Goal: Transaction & Acquisition: Subscribe to service/newsletter

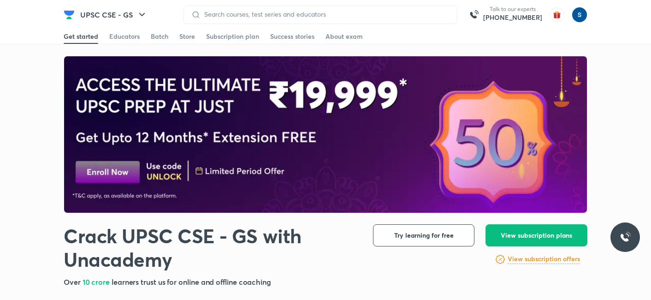
click at [160, 36] on div "Batch" at bounding box center [160, 36] width 18 height 9
click at [158, 29] on link "Batch" at bounding box center [160, 36] width 18 height 15
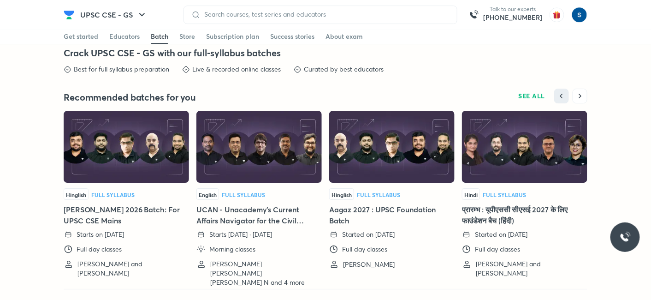
scroll to position [2015, 0]
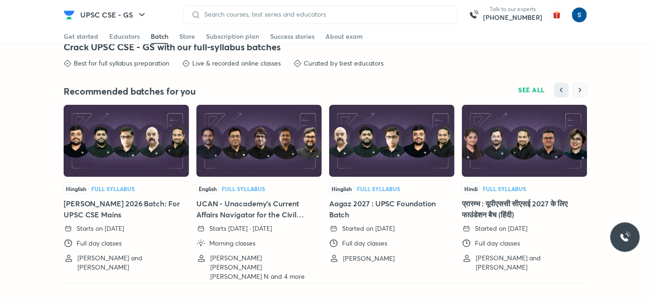
click at [580, 90] on icon "button" at bounding box center [579, 89] width 9 height 9
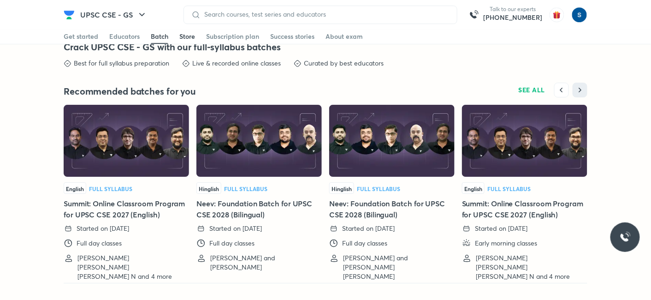
click at [183, 35] on div "Store" at bounding box center [187, 36] width 16 height 9
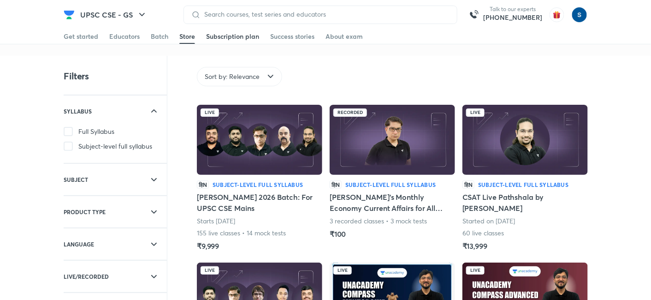
click at [225, 41] on link "Subscription plan" at bounding box center [232, 36] width 53 height 15
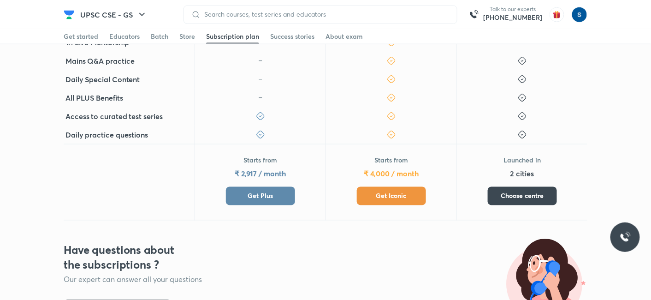
scroll to position [401, 0]
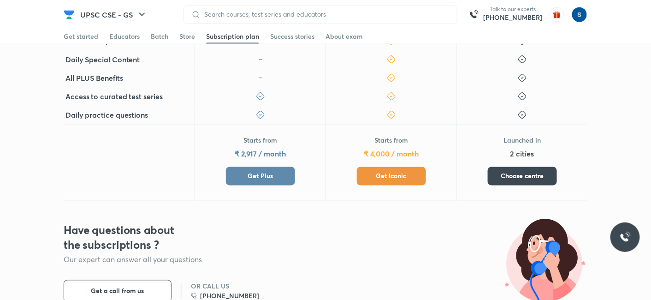
click at [257, 172] on span "Get Plus" at bounding box center [259, 175] width 25 height 9
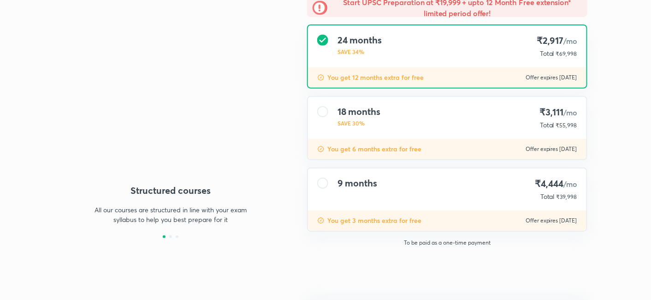
type input "makbest85"
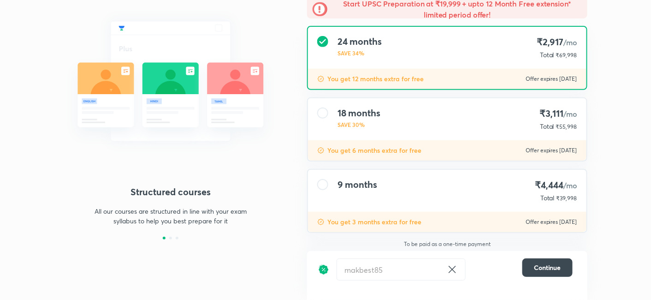
scroll to position [90, 0]
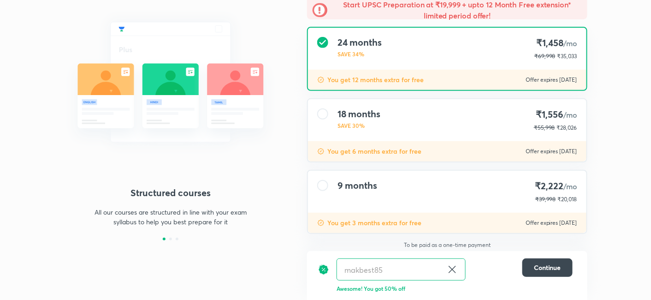
click at [427, 176] on div "9 months ₹2,222 /mo ₹39,998 ₹20,018" at bounding box center [447, 192] width 278 height 42
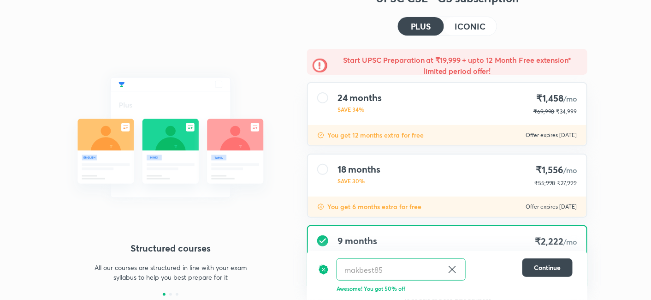
scroll to position [0, 0]
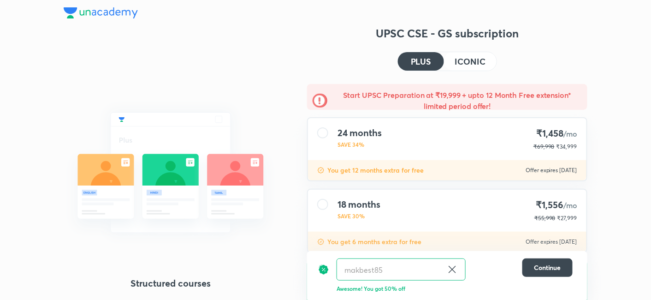
click at [75, 14] on img at bounding box center [101, 12] width 74 height 11
click at [88, 11] on img at bounding box center [101, 12] width 74 height 11
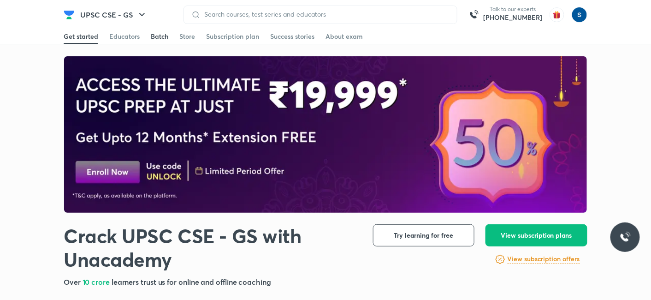
click at [165, 32] on div "Batch" at bounding box center [160, 36] width 18 height 9
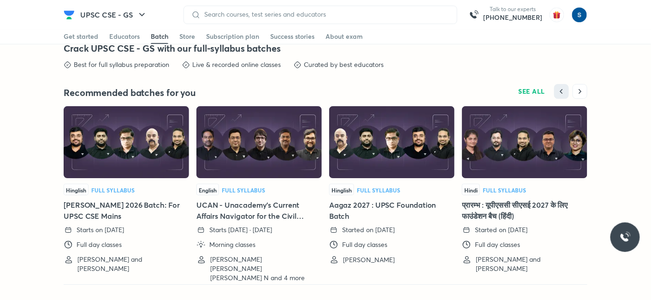
scroll to position [2015, 0]
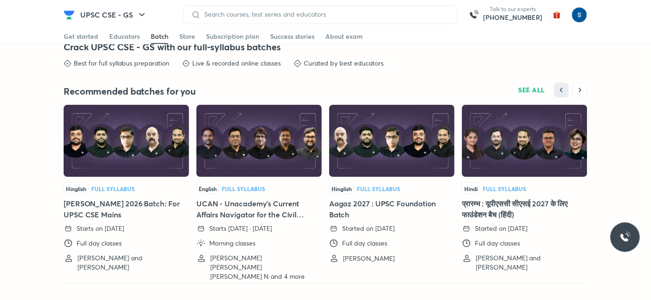
click at [580, 95] on div "Recommended batches for you SEE ALL Hinglish Full Syllabus [PERSON_NAME] 2026 B…" at bounding box center [326, 182] width 524 height 200
click at [577, 86] on icon "button" at bounding box center [579, 89] width 9 height 9
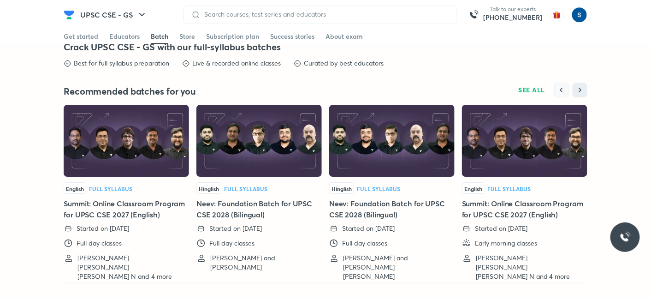
click at [559, 86] on icon "button" at bounding box center [561, 89] width 9 height 9
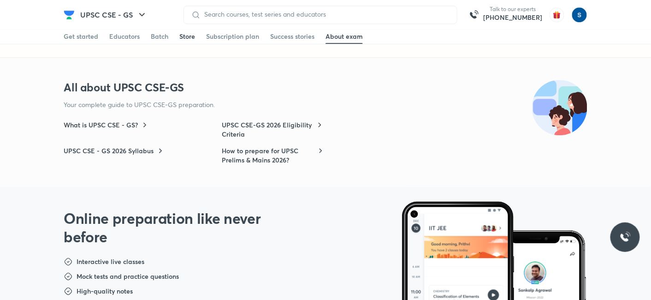
scroll to position [2941, 0]
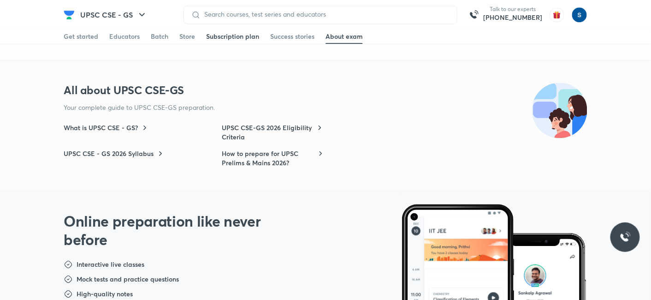
click at [218, 32] on div "Subscription plan" at bounding box center [232, 36] width 53 height 9
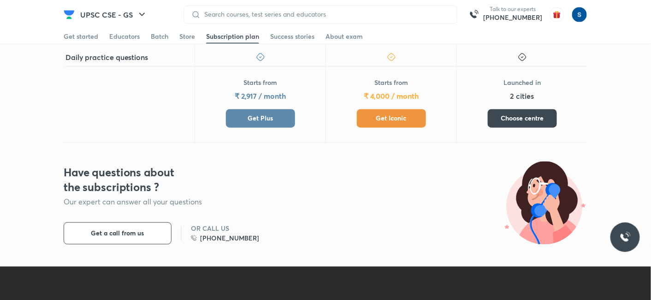
scroll to position [462, 0]
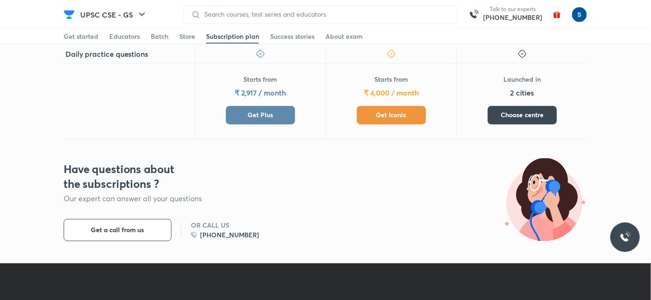
click at [262, 108] on button "Get Plus" at bounding box center [260, 115] width 69 height 18
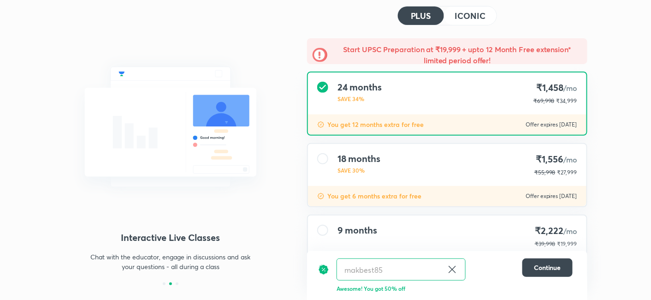
scroll to position [90, 0]
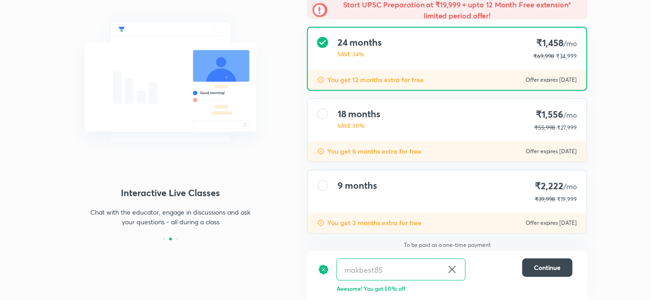
click at [413, 189] on div "9 months ₹2,222 /mo ₹39,998 ₹19,999" at bounding box center [447, 192] width 278 height 42
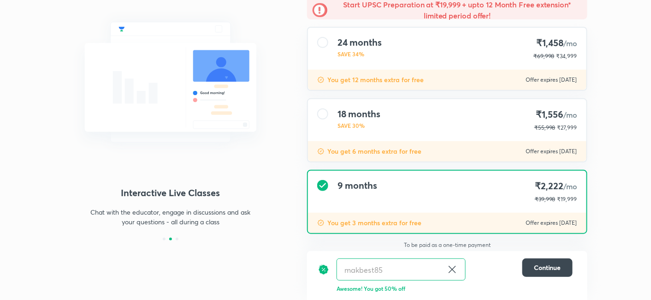
click at [404, 138] on div "18 months SAVE 30% ₹1,556 /mo ₹55,998 ₹27,999" at bounding box center [447, 120] width 278 height 42
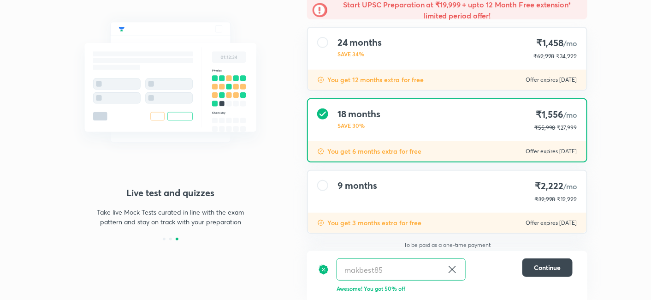
click at [404, 154] on div "You get 6 months extra for free Offer expires [DATE]" at bounding box center [447, 151] width 278 height 20
click at [406, 176] on div "9 months ₹2,222 /mo ₹39,998 ₹19,999" at bounding box center [447, 192] width 278 height 42
